Goal: Book appointment/travel/reservation

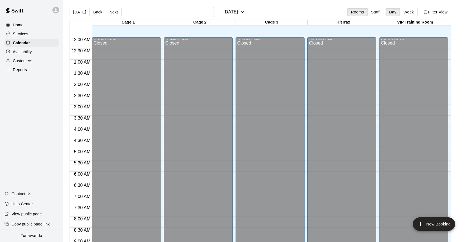
scroll to position [311, 0]
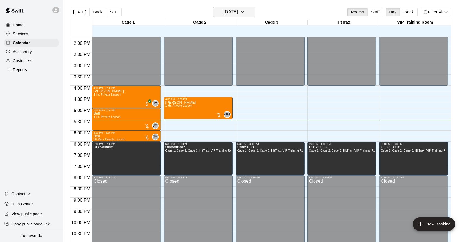
click at [238, 14] on h6 "[DATE]" at bounding box center [231, 12] width 14 height 8
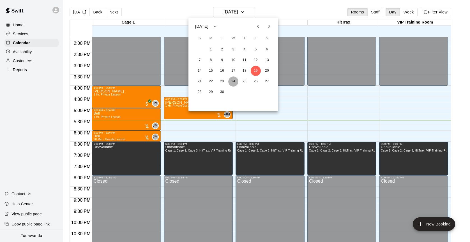
click at [234, 83] on button "24" at bounding box center [233, 82] width 10 height 10
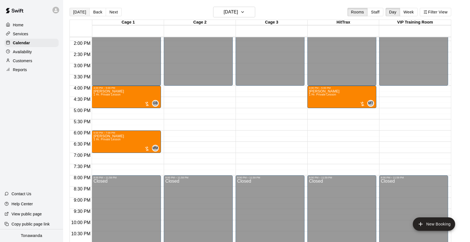
click at [80, 14] on button "[DATE]" at bounding box center [80, 12] width 20 height 8
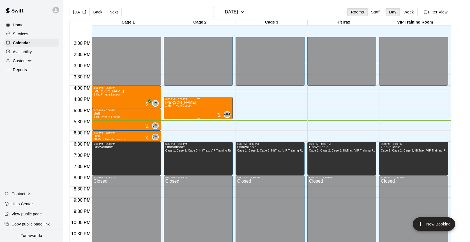
click at [211, 109] on div "[PERSON_NAME] 1 Hr. Private Lesson MM 0" at bounding box center [199, 222] width 66 height 242
click at [171, 108] on icon "edit" at bounding box center [171, 107] width 7 height 7
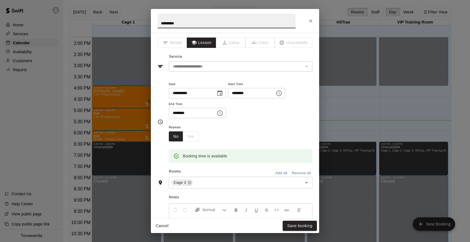
click at [282, 94] on icon "Choose time, selected time is 4:30 PM" at bounding box center [279, 93] width 7 height 7
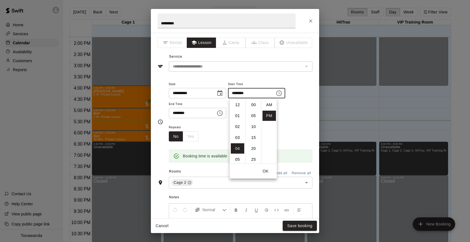
scroll to position [10, 0]
click at [239, 116] on li "05" at bounding box center [237, 116] width 13 height 10
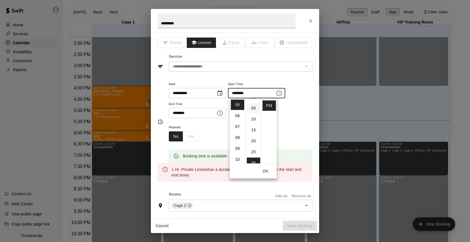
scroll to position [0, 0]
click at [254, 108] on li "00" at bounding box center [253, 105] width 13 height 10
type input "********"
click at [207, 125] on div "Repeats No Yes" at bounding box center [241, 133] width 144 height 18
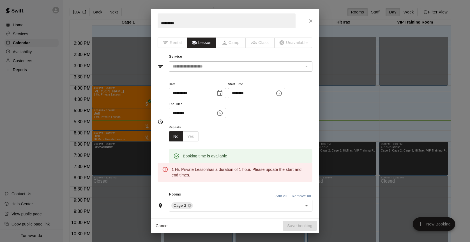
click at [223, 114] on icon "Choose time, selected time is 5:30 PM" at bounding box center [220, 113] width 7 height 7
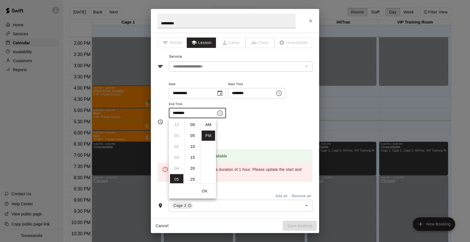
scroll to position [10, 0]
click at [179, 135] on li "06" at bounding box center [176, 136] width 13 height 10
click at [192, 127] on li "00" at bounding box center [192, 125] width 13 height 10
type input "********"
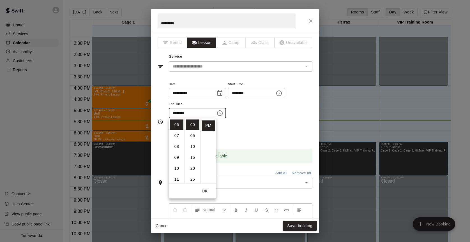
click at [257, 125] on div "Repeats No Yes" at bounding box center [241, 133] width 144 height 18
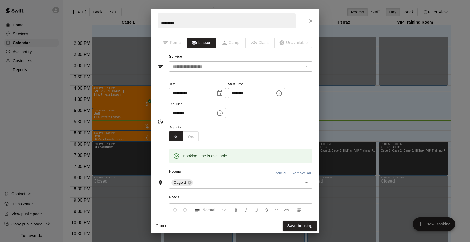
click at [223, 95] on icon "Choose date, selected date is Sep 19, 2025" at bounding box center [220, 93] width 7 height 7
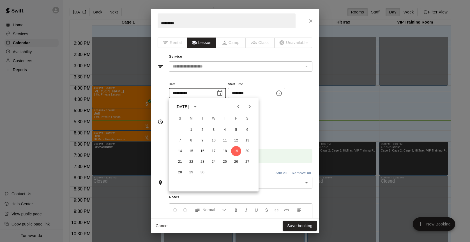
scroll to position [1, 0]
click at [214, 161] on button "24" at bounding box center [214, 162] width 10 height 10
type input "**********"
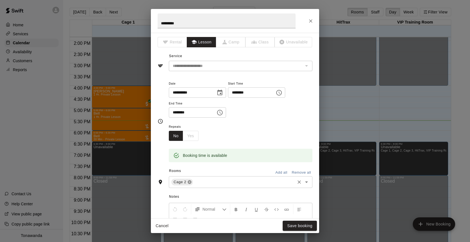
click at [190, 184] on icon at bounding box center [190, 183] width 4 height 4
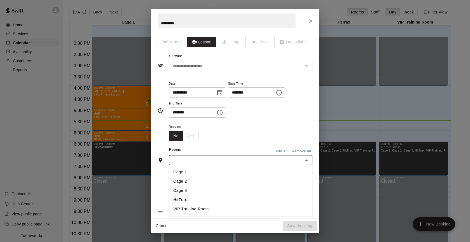
click at [267, 157] on input "text" at bounding box center [236, 160] width 131 height 7
click at [194, 171] on li "Cage 1" at bounding box center [241, 172] width 144 height 9
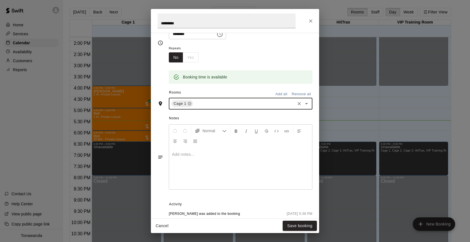
scroll to position [124, 0]
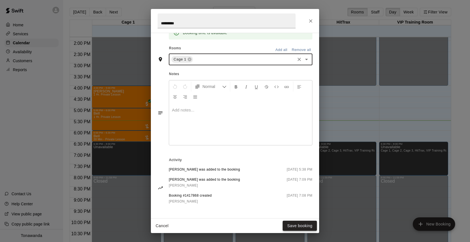
click at [294, 226] on button "Save booking" at bounding box center [300, 226] width 34 height 10
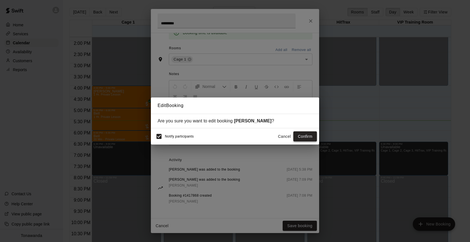
click at [307, 135] on button "Confirm" at bounding box center [306, 137] width 24 height 10
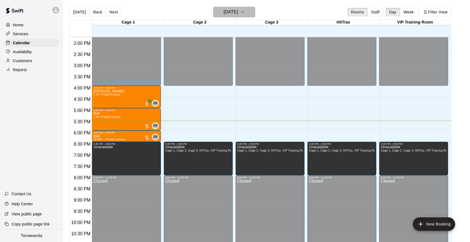
click at [245, 15] on button "[DATE]" at bounding box center [234, 12] width 42 height 11
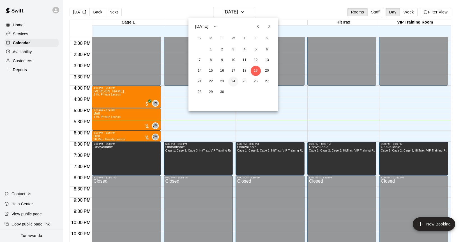
click at [234, 81] on button "24" at bounding box center [233, 82] width 10 height 10
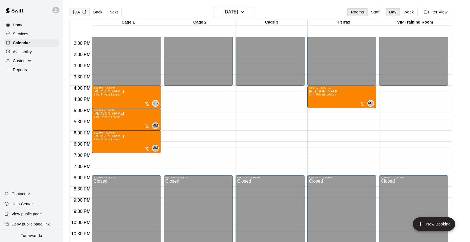
click at [78, 10] on button "[DATE]" at bounding box center [80, 12] width 20 height 8
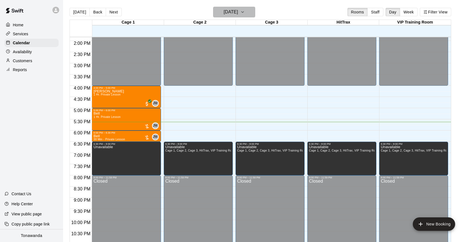
click at [227, 14] on h6 "[DATE]" at bounding box center [231, 12] width 14 height 8
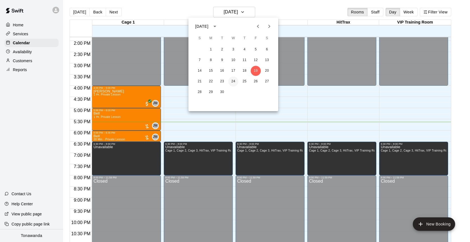
click at [236, 84] on button "24" at bounding box center [233, 82] width 10 height 10
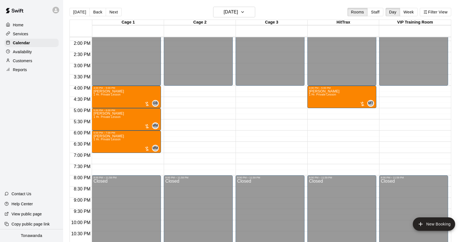
click at [82, 15] on button "[DATE]" at bounding box center [80, 12] width 20 height 8
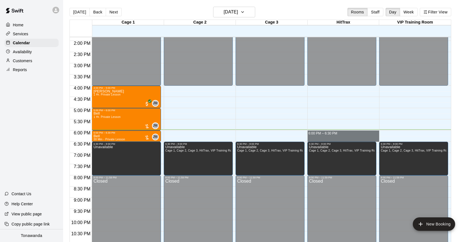
drag, startPoint x: 326, startPoint y: 133, endPoint x: 325, endPoint y: 137, distance: 4.2
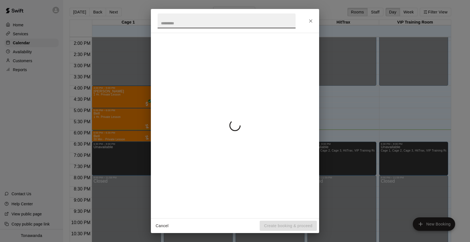
scroll to position [311, 0]
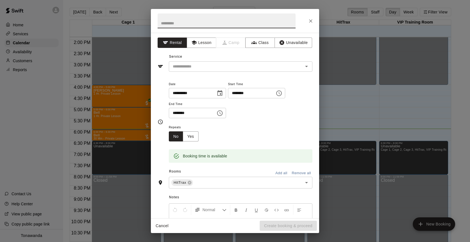
click at [189, 19] on input "text" at bounding box center [227, 20] width 138 height 15
drag, startPoint x: 207, startPoint y: 63, endPoint x: 209, endPoint y: 68, distance: 6.1
click at [207, 63] on div "​" at bounding box center [241, 66] width 144 height 10
type input "**********"
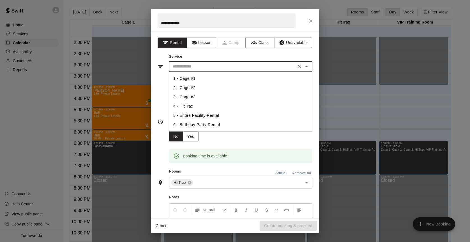
click at [196, 105] on li "4 - HitTrax" at bounding box center [241, 106] width 144 height 9
type input "**********"
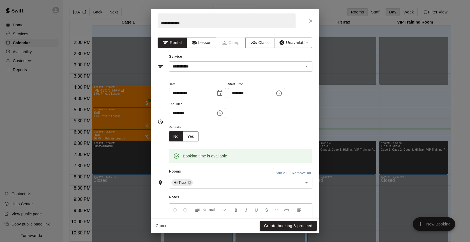
click at [240, 138] on div "Repeats No Yes" at bounding box center [241, 133] width 144 height 18
click at [307, 228] on button "Create booking & proceed" at bounding box center [288, 226] width 57 height 10
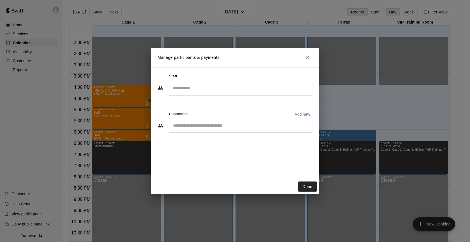
click at [210, 91] on input "Search staff" at bounding box center [240, 89] width 139 height 10
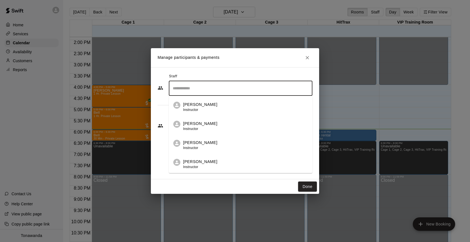
click at [162, 139] on div "Staff ​ [PERSON_NAME] Instructor [PERSON_NAME] Instructor [PERSON_NAME] Instruc…" at bounding box center [235, 123] width 168 height 112
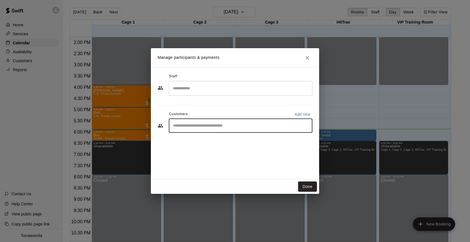
click at [281, 127] on input "Start typing to search customers..." at bounding box center [240, 126] width 139 height 6
type input "*"
drag, startPoint x: 194, startPoint y: 124, endPoint x: 180, endPoint y: 122, distance: 14.4
click at [188, 123] on input "Start typing to search customers..." at bounding box center [240, 126] width 139 height 6
click at [191, 127] on input "Start typing to search customers..." at bounding box center [240, 126] width 139 height 6
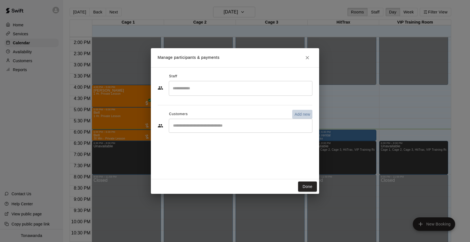
click at [301, 112] on p "Add new" at bounding box center [303, 115] width 16 height 6
select select "**"
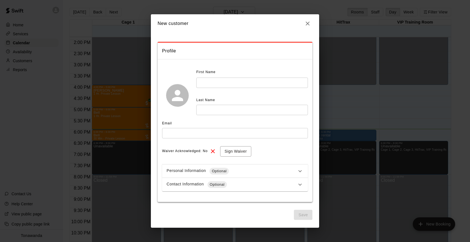
click at [210, 81] on input "text" at bounding box center [252, 83] width 112 height 10
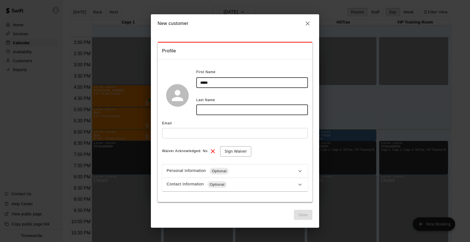
type input "*****"
type input "********"
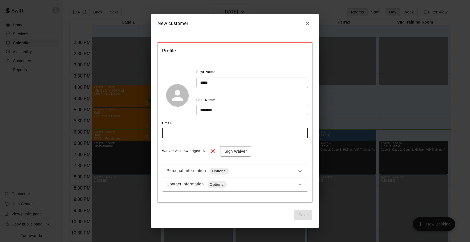
click at [205, 138] on input "text" at bounding box center [235, 133] width 146 height 10
click at [236, 153] on button "Sign Waiver" at bounding box center [235, 151] width 31 height 10
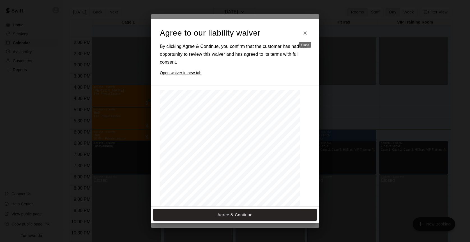
drag, startPoint x: 304, startPoint y: 34, endPoint x: 300, endPoint y: 86, distance: 52.1
click at [304, 34] on icon "Close" at bounding box center [306, 33] width 6 height 6
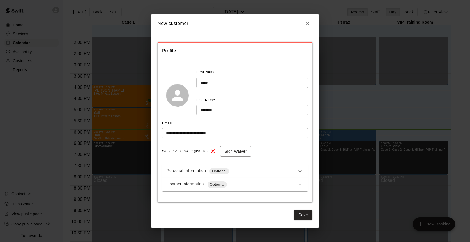
click at [176, 134] on input "**********" at bounding box center [235, 133] width 146 height 10
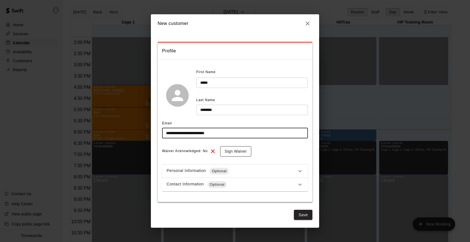
type input "**********"
click at [226, 150] on button "Sign Waiver" at bounding box center [235, 151] width 31 height 10
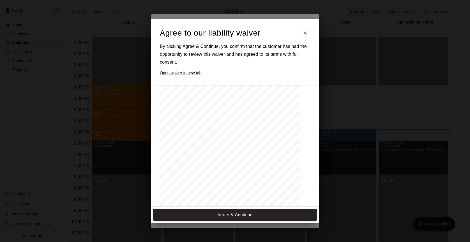
scroll to position [428, 0]
click at [261, 212] on button "Agree & Continue" at bounding box center [235, 215] width 164 height 12
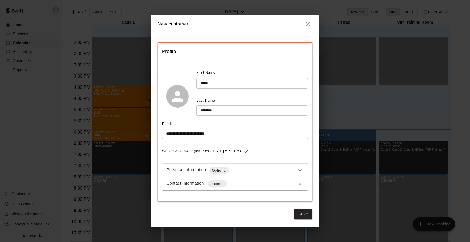
click at [302, 216] on button "Save" at bounding box center [303, 214] width 19 height 10
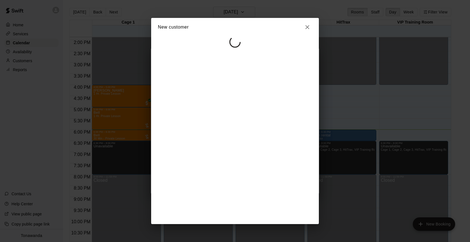
select select "**"
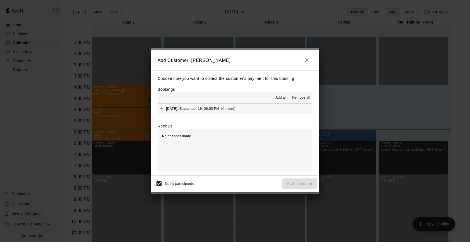
click at [230, 109] on span "(Current)" at bounding box center [228, 109] width 15 height 4
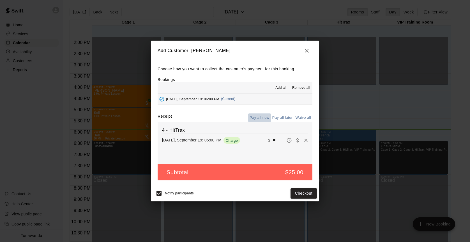
click at [261, 118] on button "Pay all now" at bounding box center [259, 118] width 23 height 9
click at [305, 198] on button "Checkout" at bounding box center [304, 194] width 26 height 10
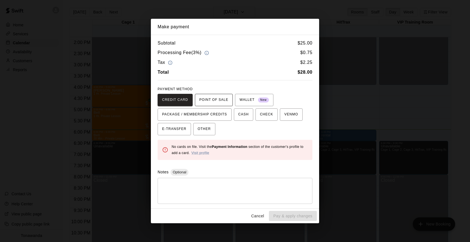
click at [220, 103] on span "POINT OF SALE" at bounding box center [214, 100] width 29 height 9
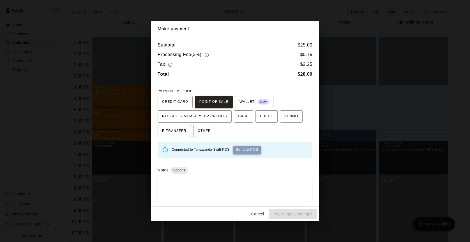
click at [254, 150] on button "Send to POS" at bounding box center [247, 150] width 28 height 8
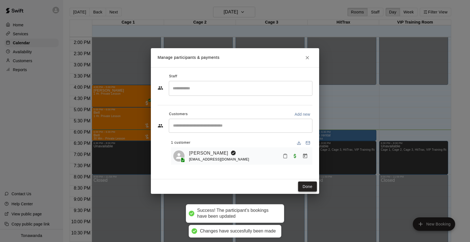
click at [313, 184] on button "Done" at bounding box center [307, 187] width 19 height 10
